Goal: Check status: Check status

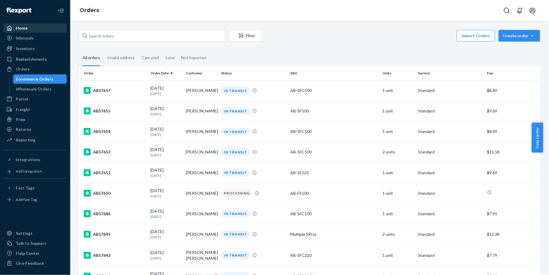
click at [26, 30] on div "Home" at bounding box center [22, 28] width 12 height 6
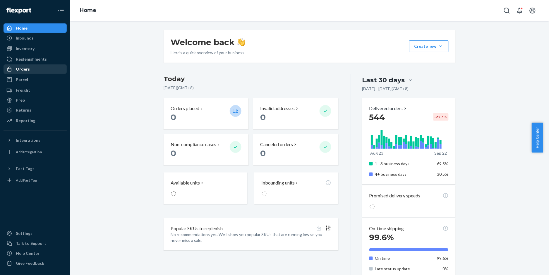
click at [33, 68] on div "Orders" at bounding box center [35, 69] width 62 height 8
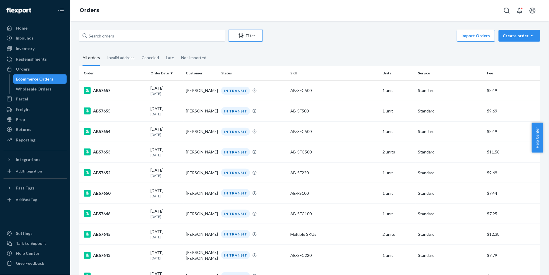
click at [245, 37] on div "Filter" at bounding box center [245, 36] width 33 height 6
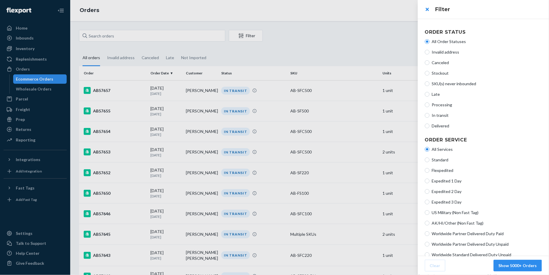
click at [442, 114] on span "In transit" at bounding box center [487, 115] width 110 height 6
click at [430, 114] on input "In transit" at bounding box center [427, 115] width 5 height 5
radio input "true"
radio input "false"
click at [507, 265] on button "Show 632 Orders" at bounding box center [520, 266] width 43 height 12
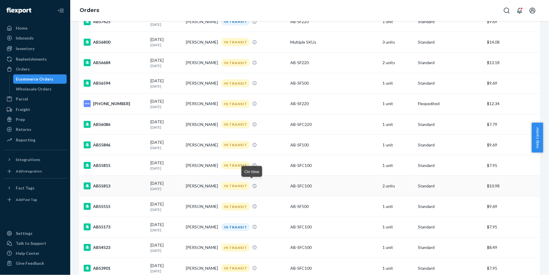
scroll to position [1132, 0]
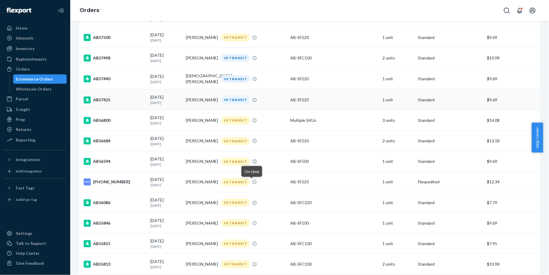
click at [103, 103] on div "AB57425" at bounding box center [115, 99] width 62 height 7
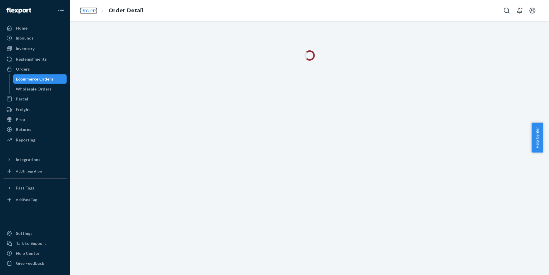
click at [85, 9] on link "Orders" at bounding box center [89, 10] width 18 height 6
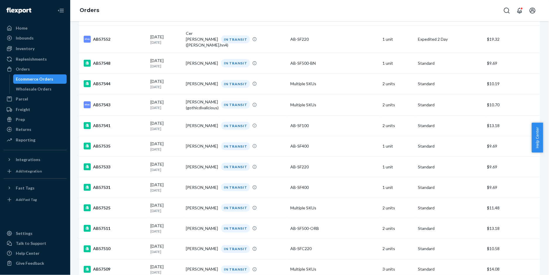
scroll to position [1054, 0]
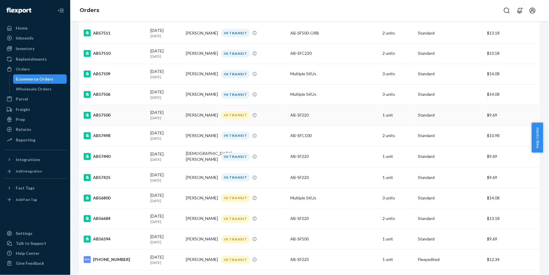
click at [104, 117] on div "AB57500" at bounding box center [115, 115] width 62 height 7
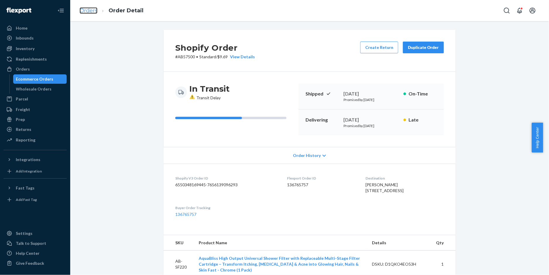
click at [90, 13] on link "Orders" at bounding box center [89, 10] width 18 height 6
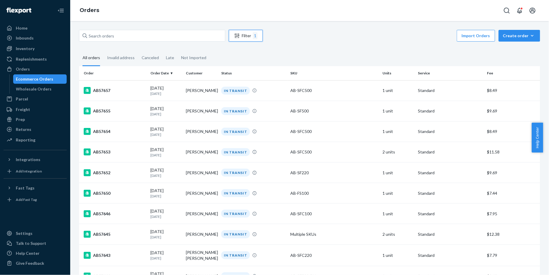
click at [246, 38] on div "Filter 1" at bounding box center [245, 35] width 33 height 7
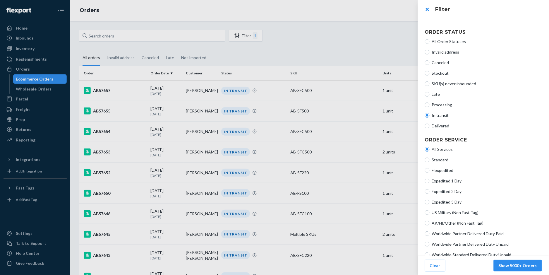
click at [444, 42] on span "All Order Statuses" at bounding box center [487, 42] width 110 height 6
click at [430, 42] on input "All Order Statuses" at bounding box center [427, 41] width 5 height 5
radio input "true"
radio input "false"
click at [510, 268] on button "Show 5000+ Orders" at bounding box center [518, 266] width 48 height 12
